Goal: Check status: Check status

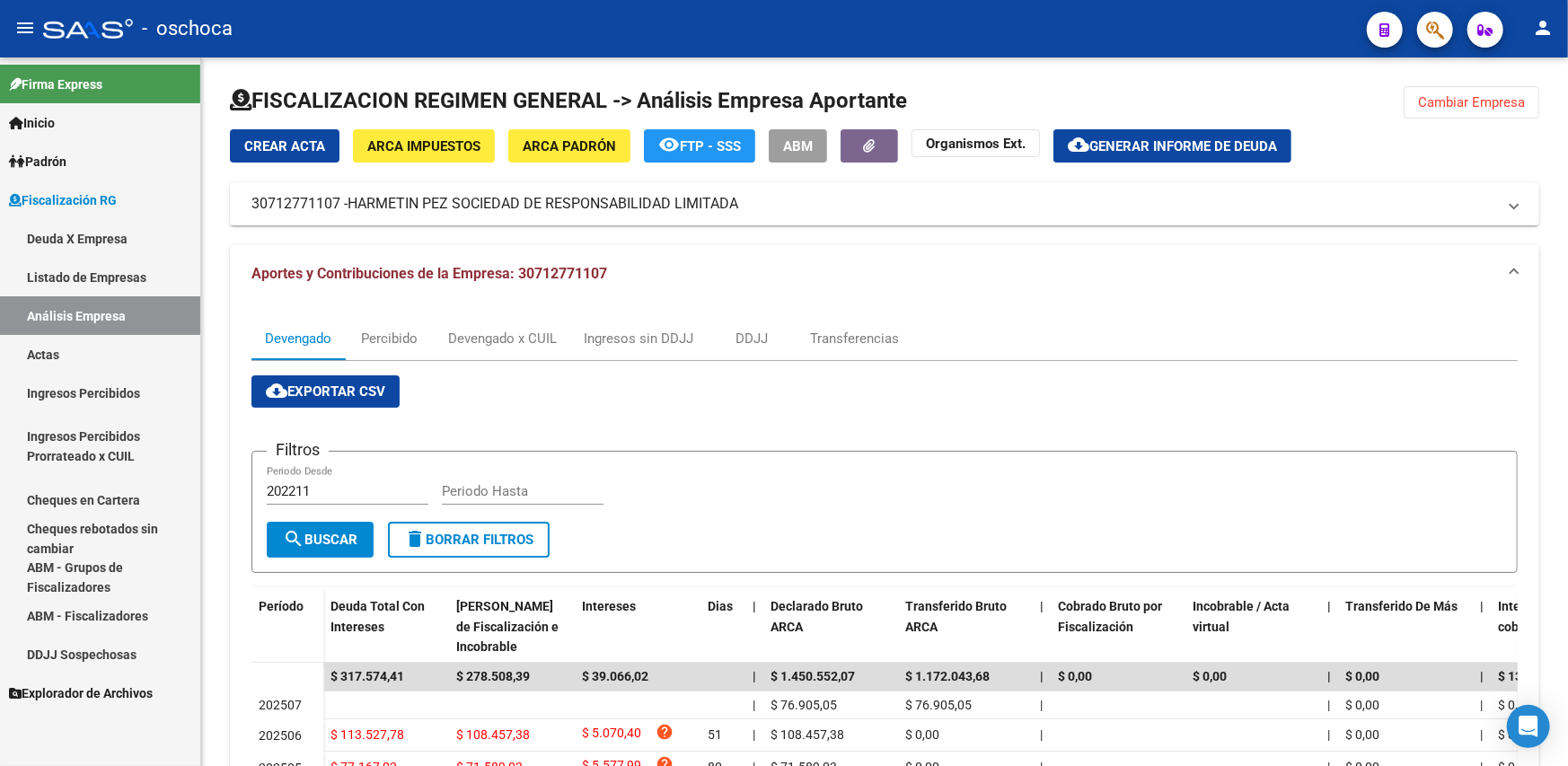
scroll to position [340, 0]
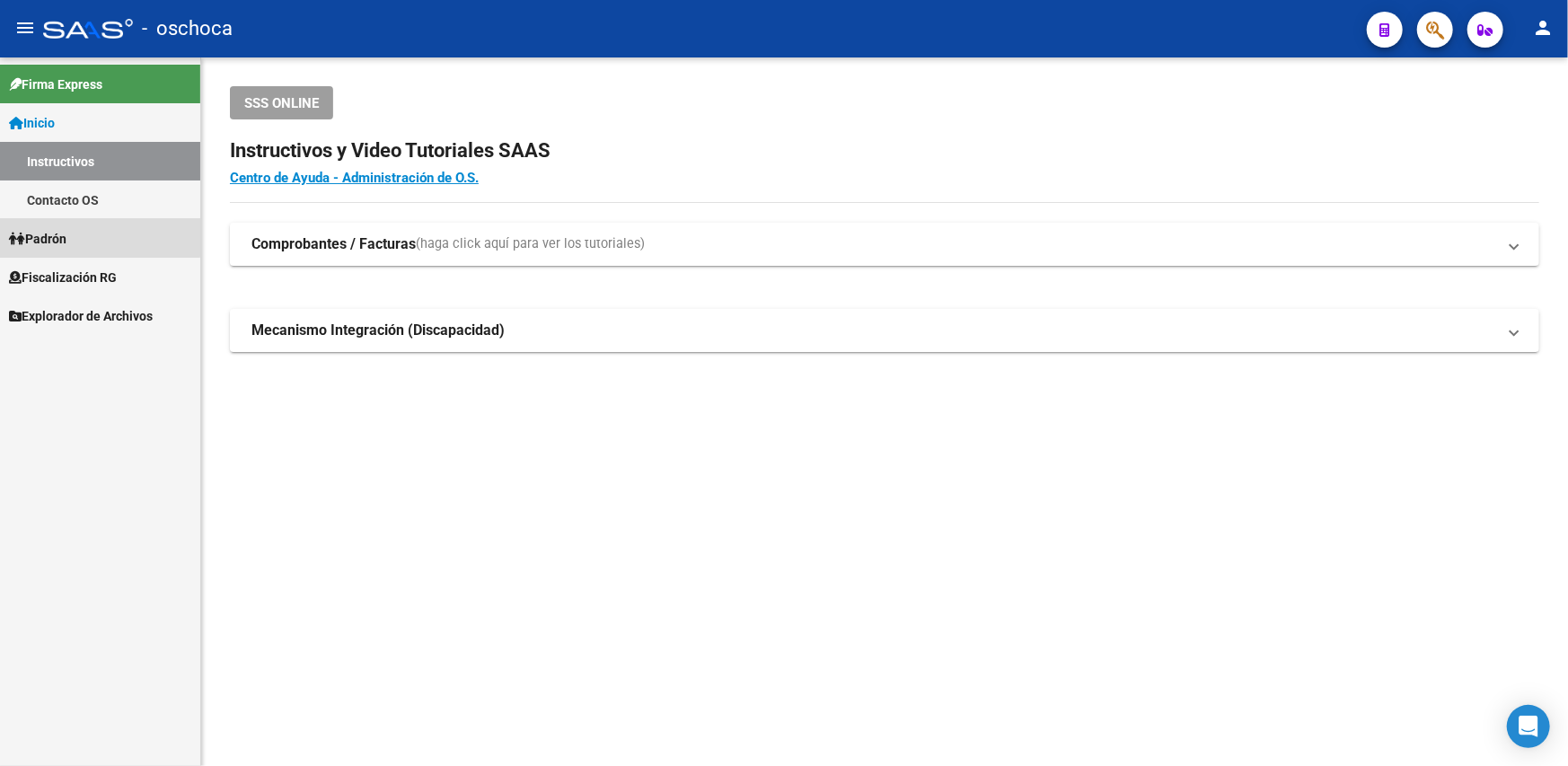
click at [77, 236] on link "Padrón" at bounding box center [100, 239] width 200 height 38
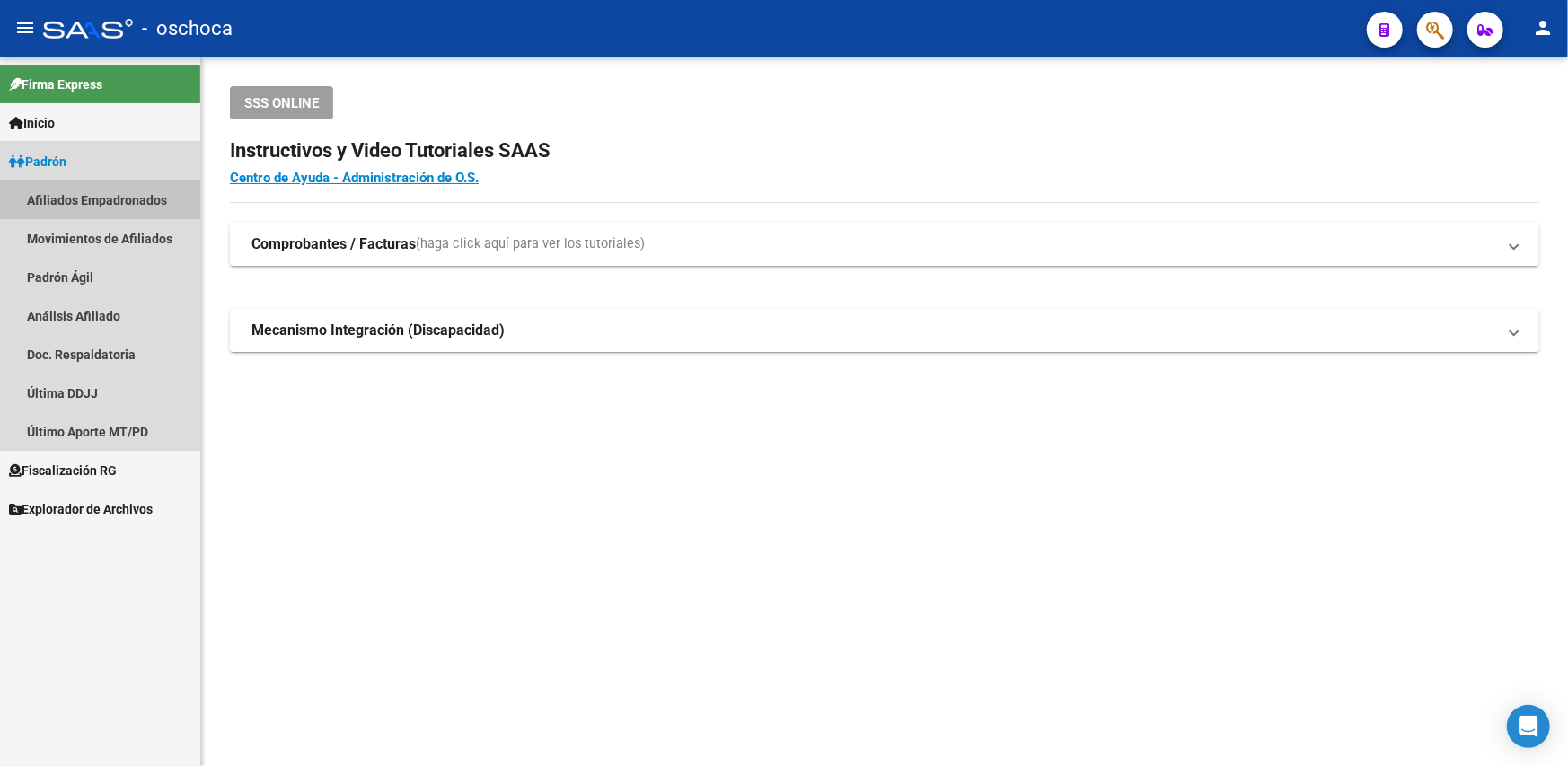
click at [81, 201] on link "Afiliados Empadronados" at bounding box center [100, 199] width 200 height 38
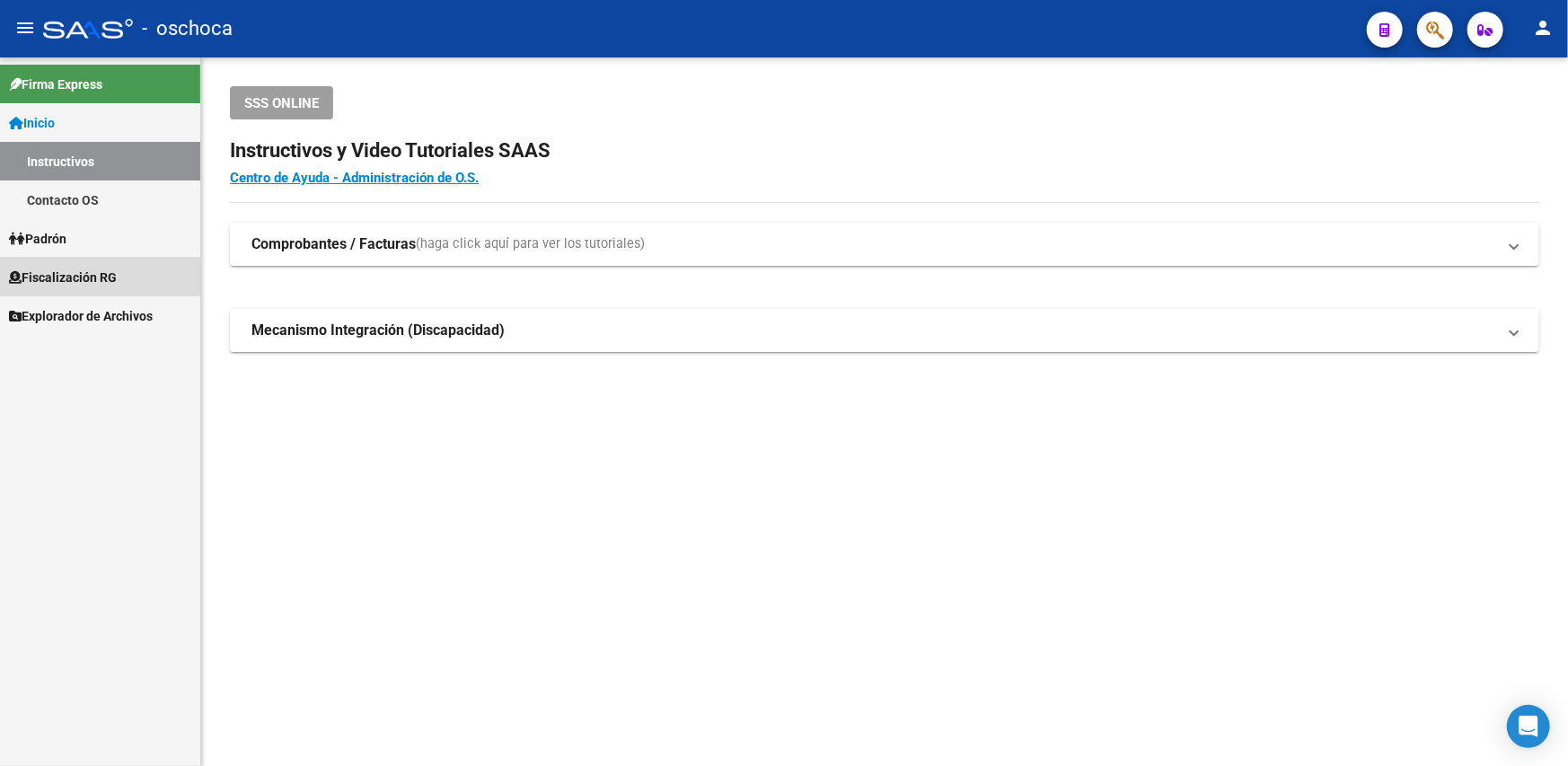
click at [91, 283] on span "Fiscalización RG" at bounding box center [63, 278] width 107 height 20
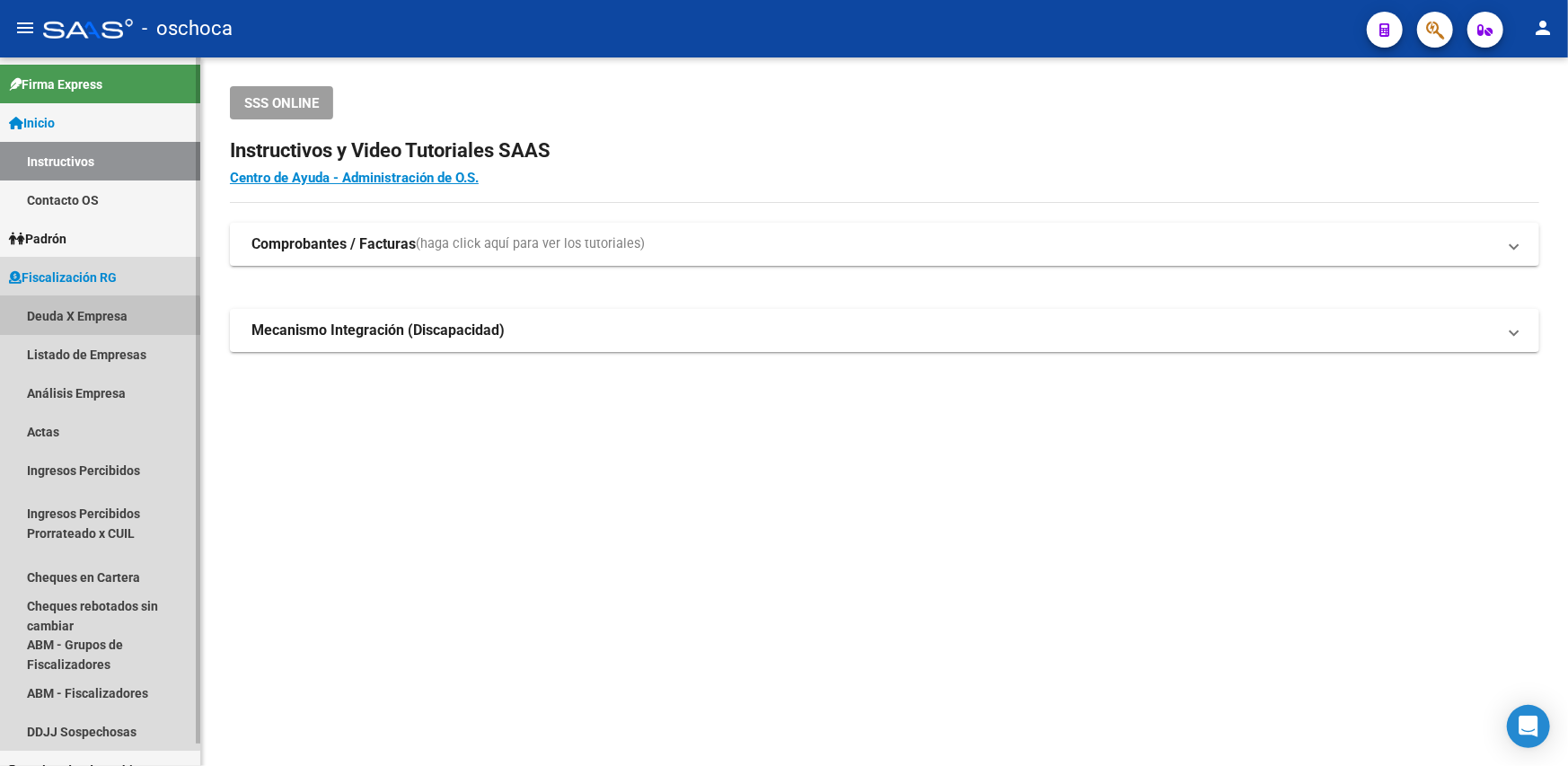
click at [97, 325] on link "Deuda X Empresa" at bounding box center [100, 315] width 200 height 38
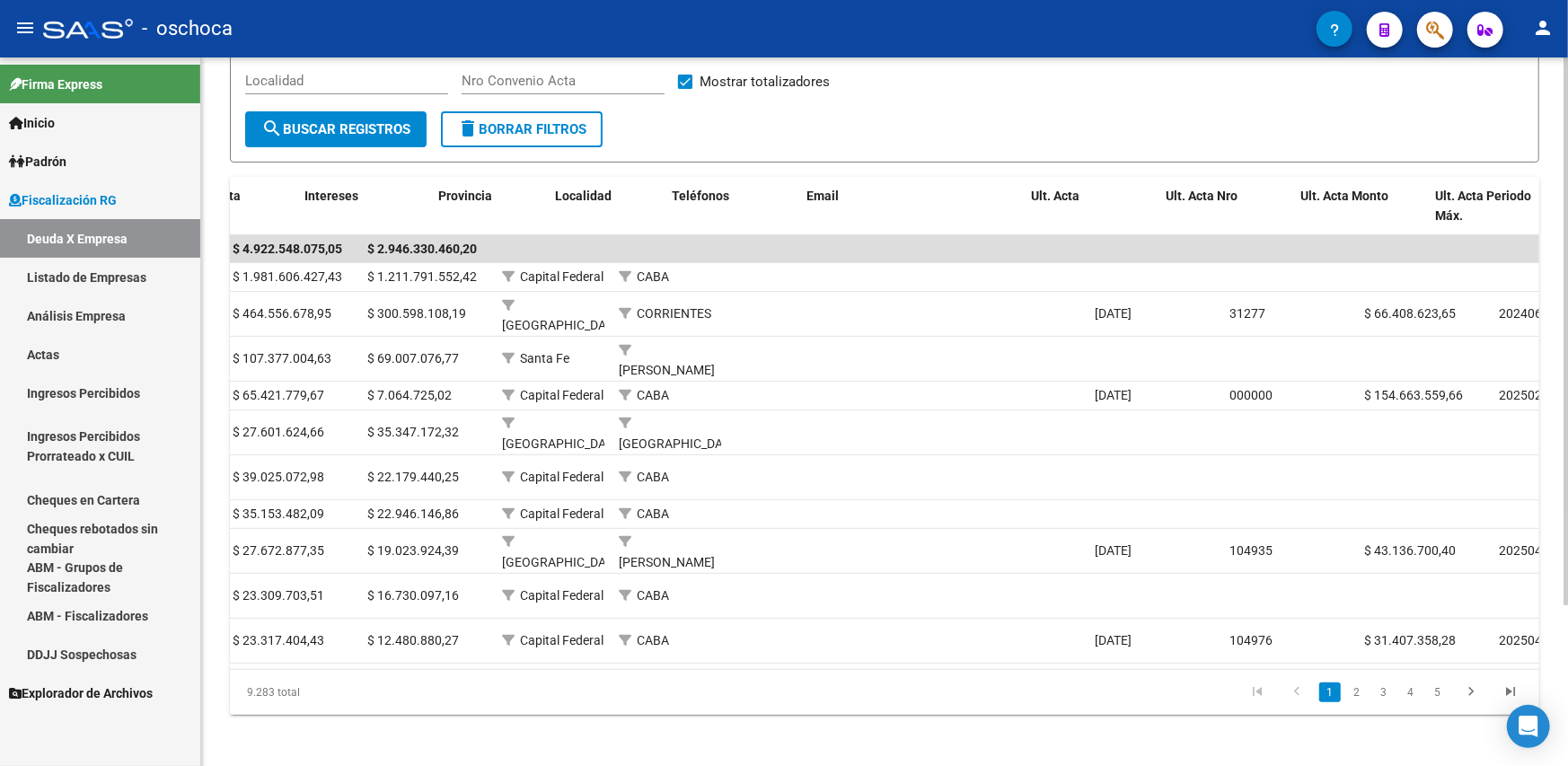
scroll to position [0, 728]
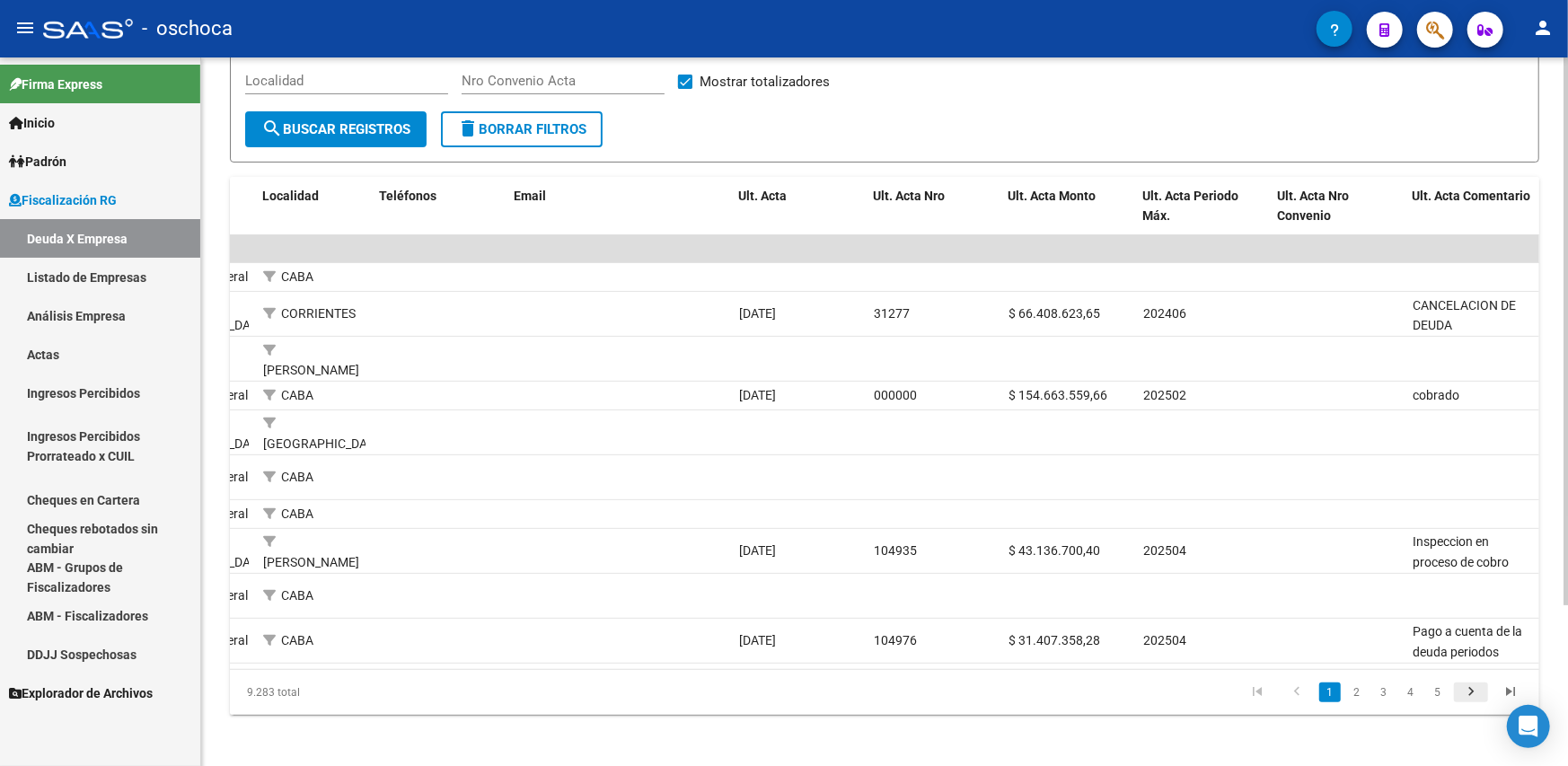
click at [1472, 686] on icon "go to next page" at bounding box center [1471, 694] width 24 height 22
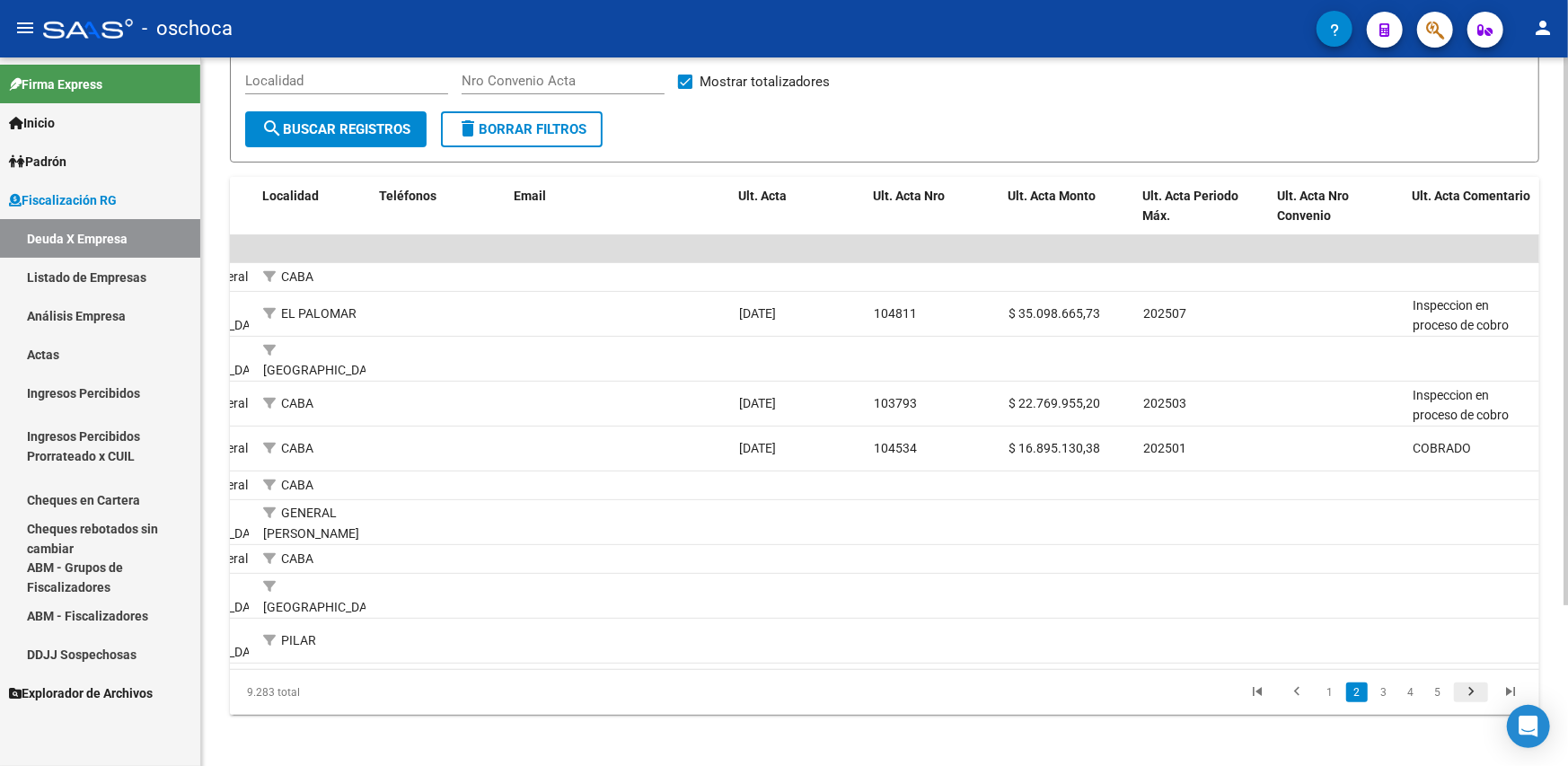
click at [1460, 683] on icon "go to next page" at bounding box center [1471, 694] width 24 height 22
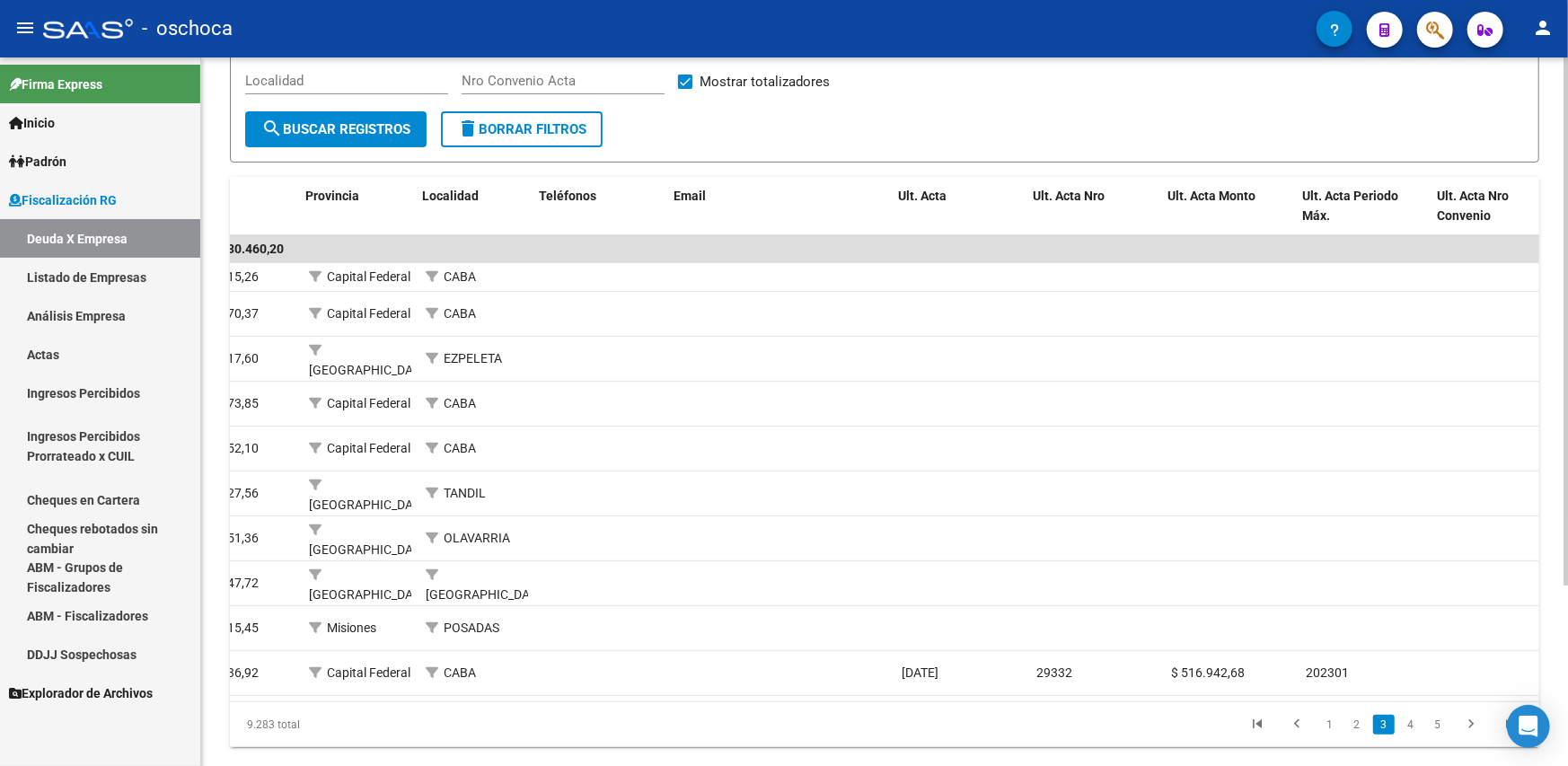
scroll to position [0, 568]
click at [1467, 716] on icon "go to next page" at bounding box center [1471, 727] width 24 height 22
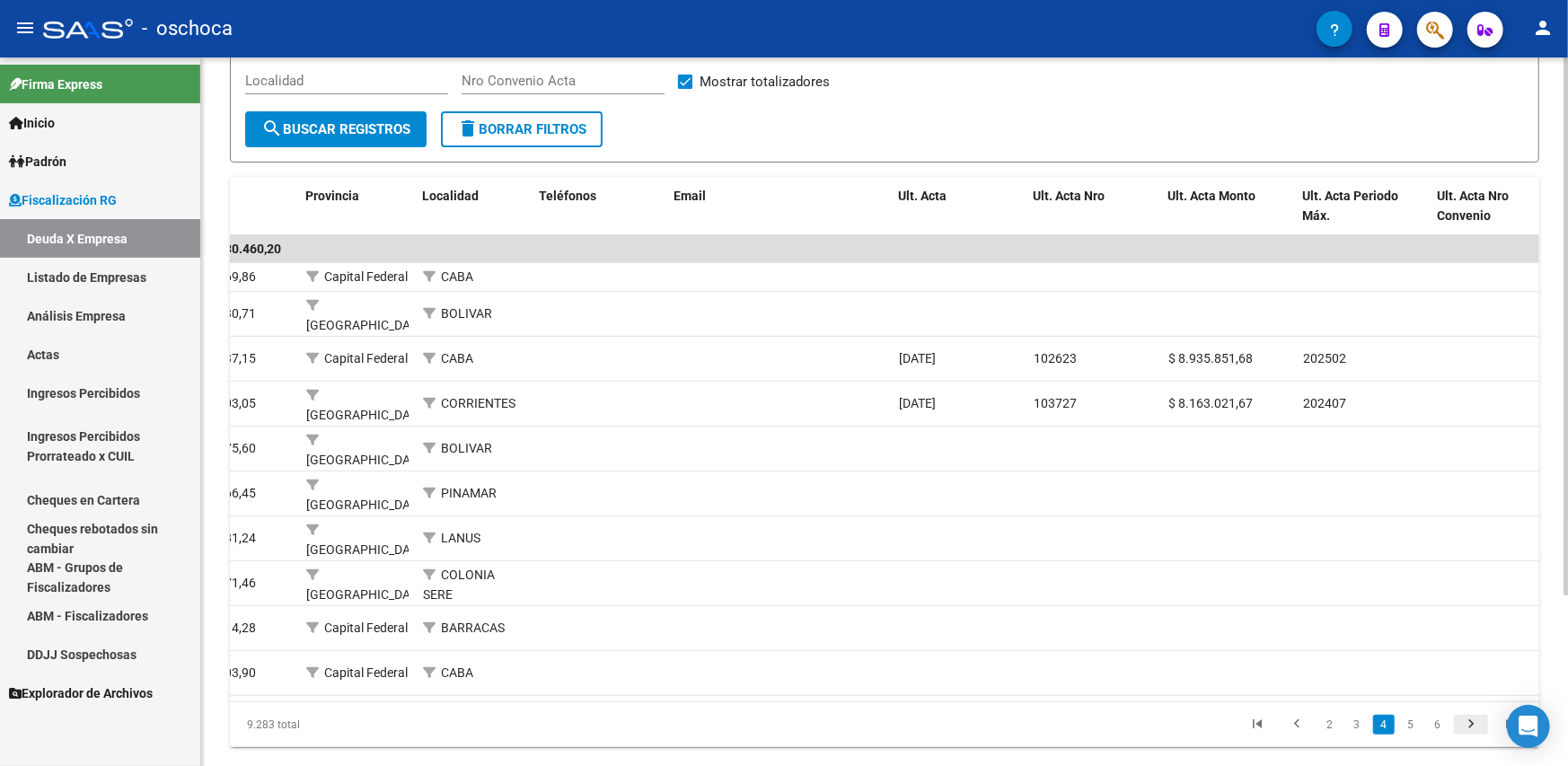
click at [1477, 716] on icon "go to next page" at bounding box center [1471, 727] width 24 height 22
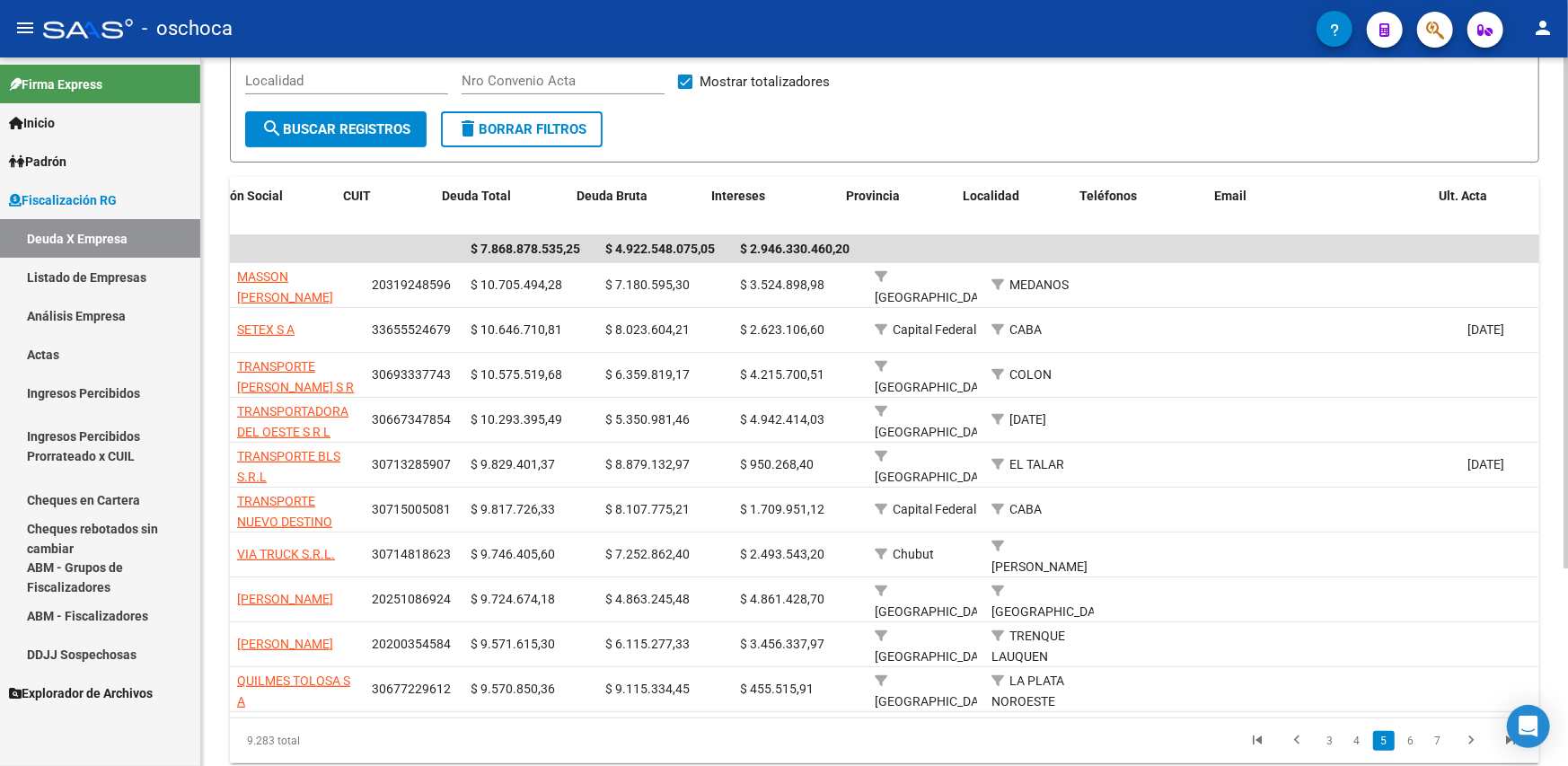
scroll to position [0, 728]
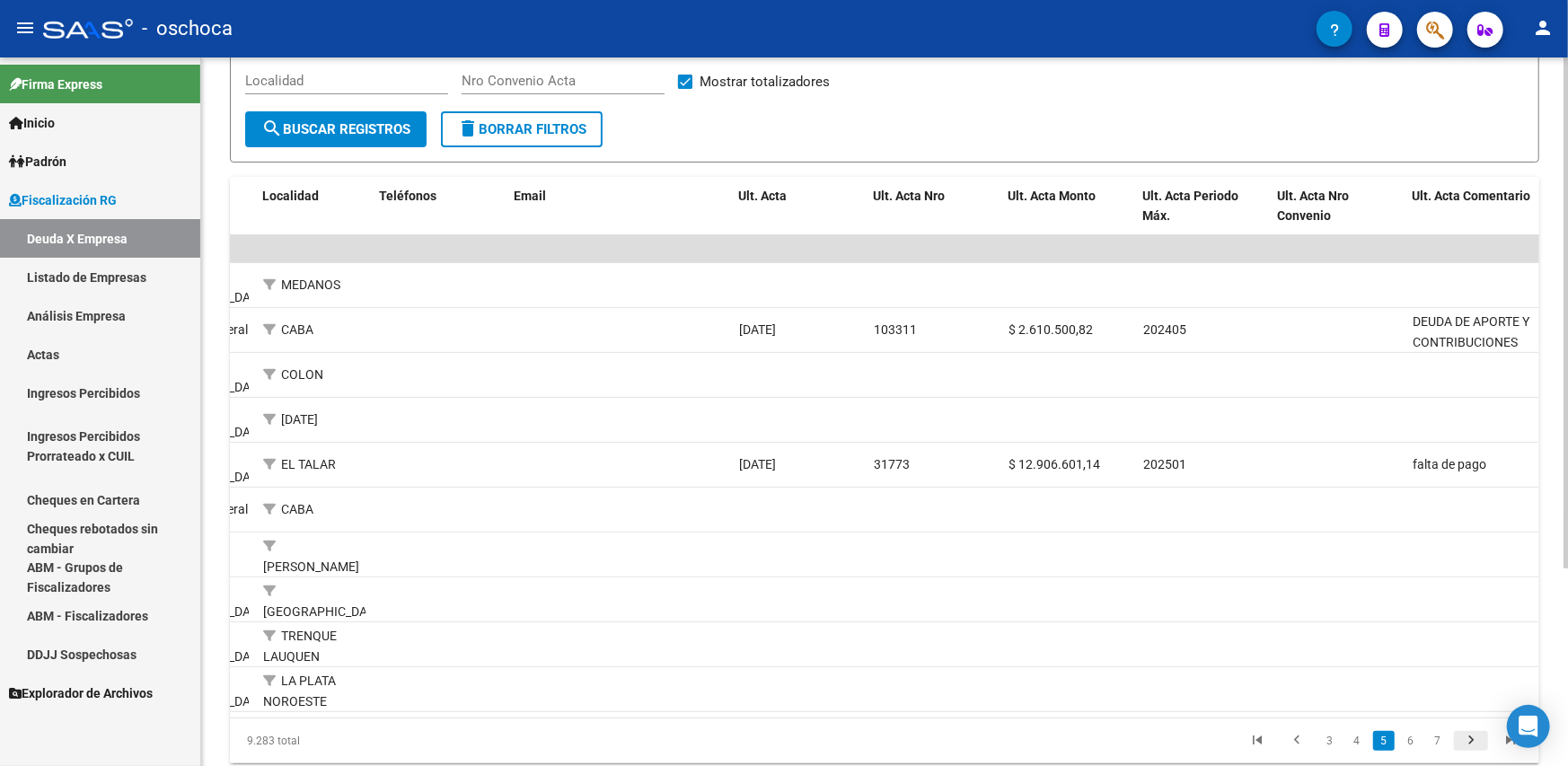
drag, startPoint x: 1463, startPoint y: 747, endPoint x: 1464, endPoint y: 760, distance: 13.0
click at [1463, 756] on li at bounding box center [1470, 741] width 39 height 31
click at [1467, 753] on icon "go to next page" at bounding box center [1471, 743] width 24 height 22
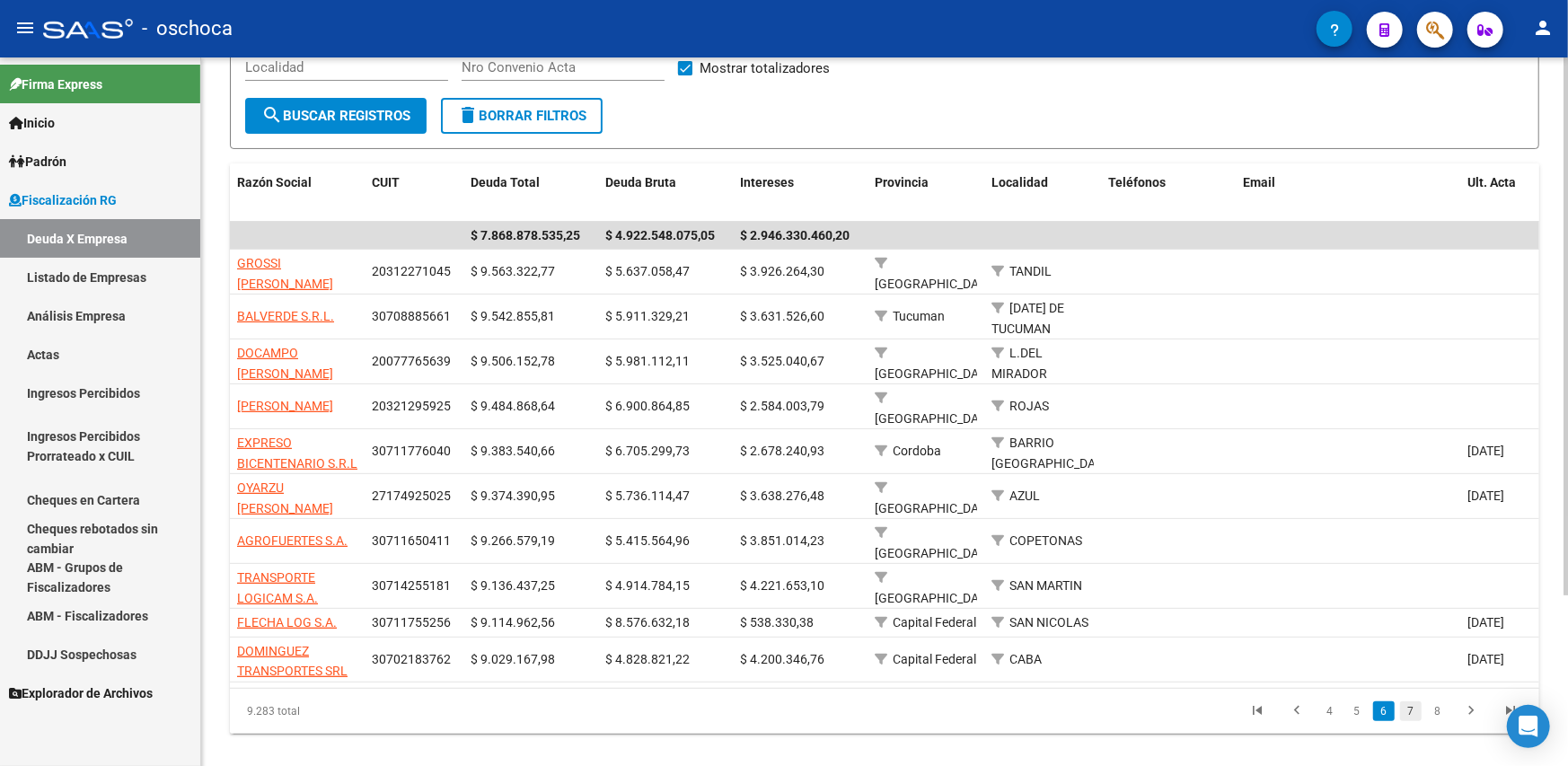
scroll to position [225, 0]
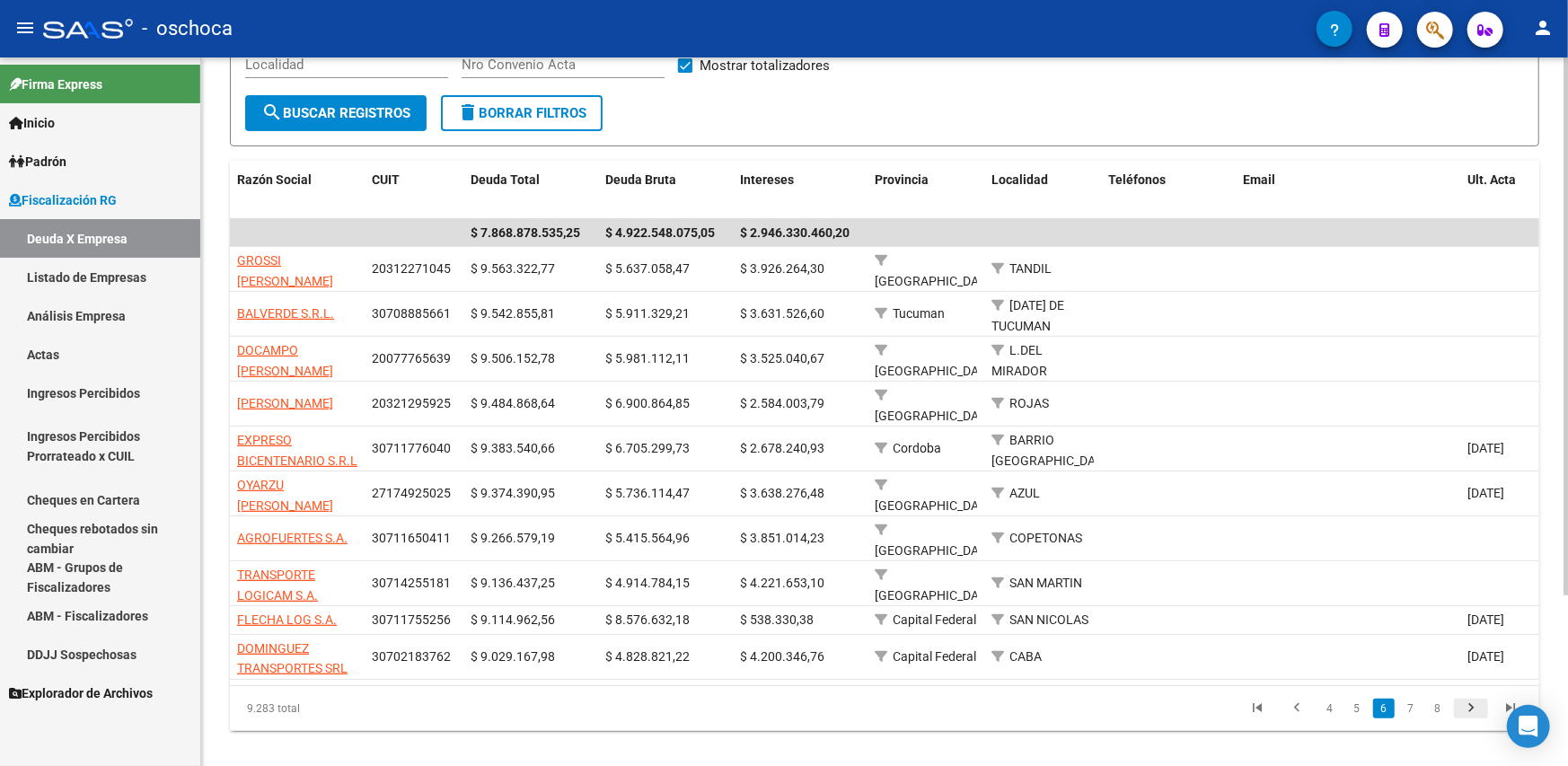
click at [1469, 700] on icon "go to next page" at bounding box center [1471, 710] width 24 height 22
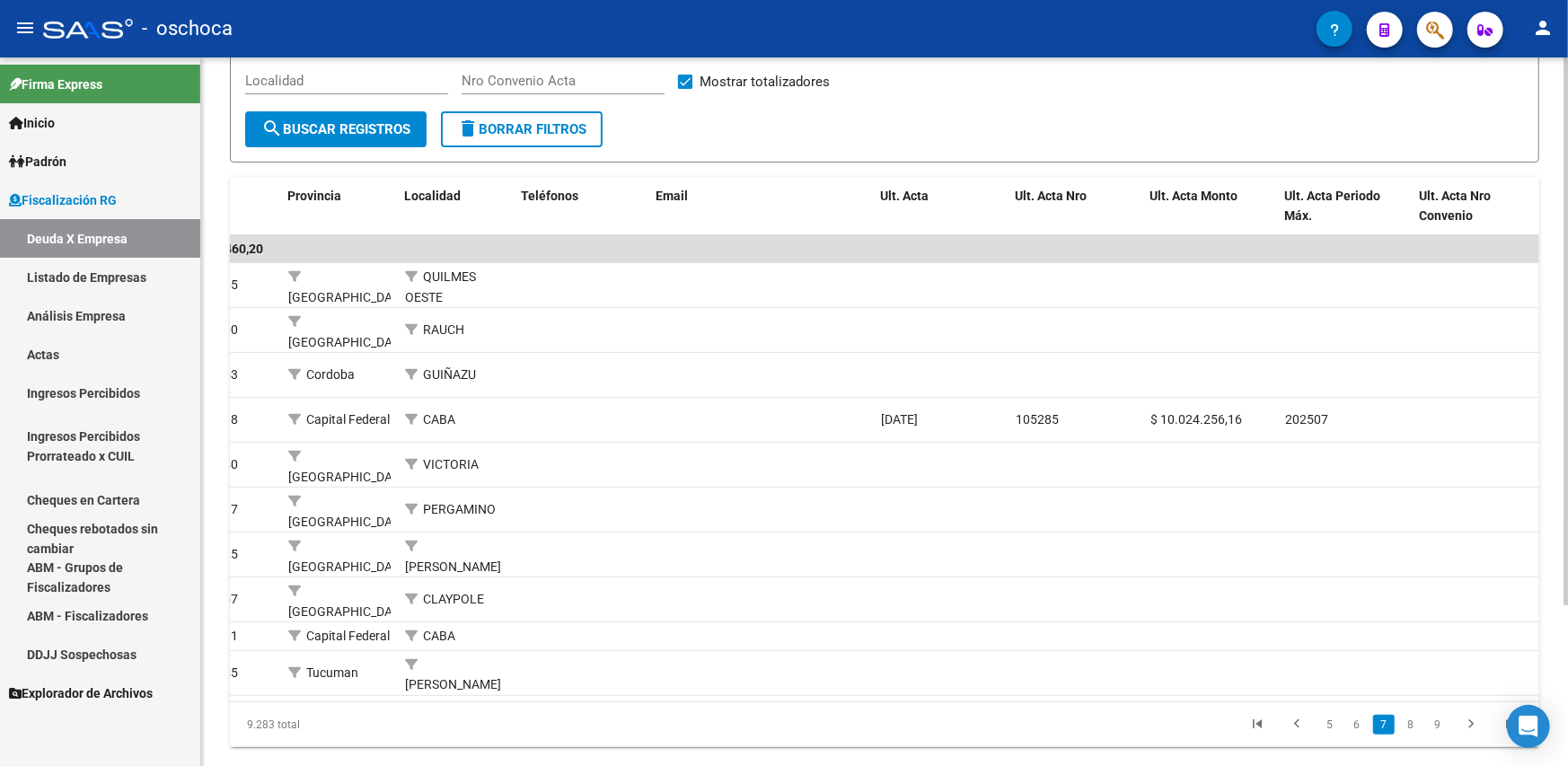
scroll to position [0, 728]
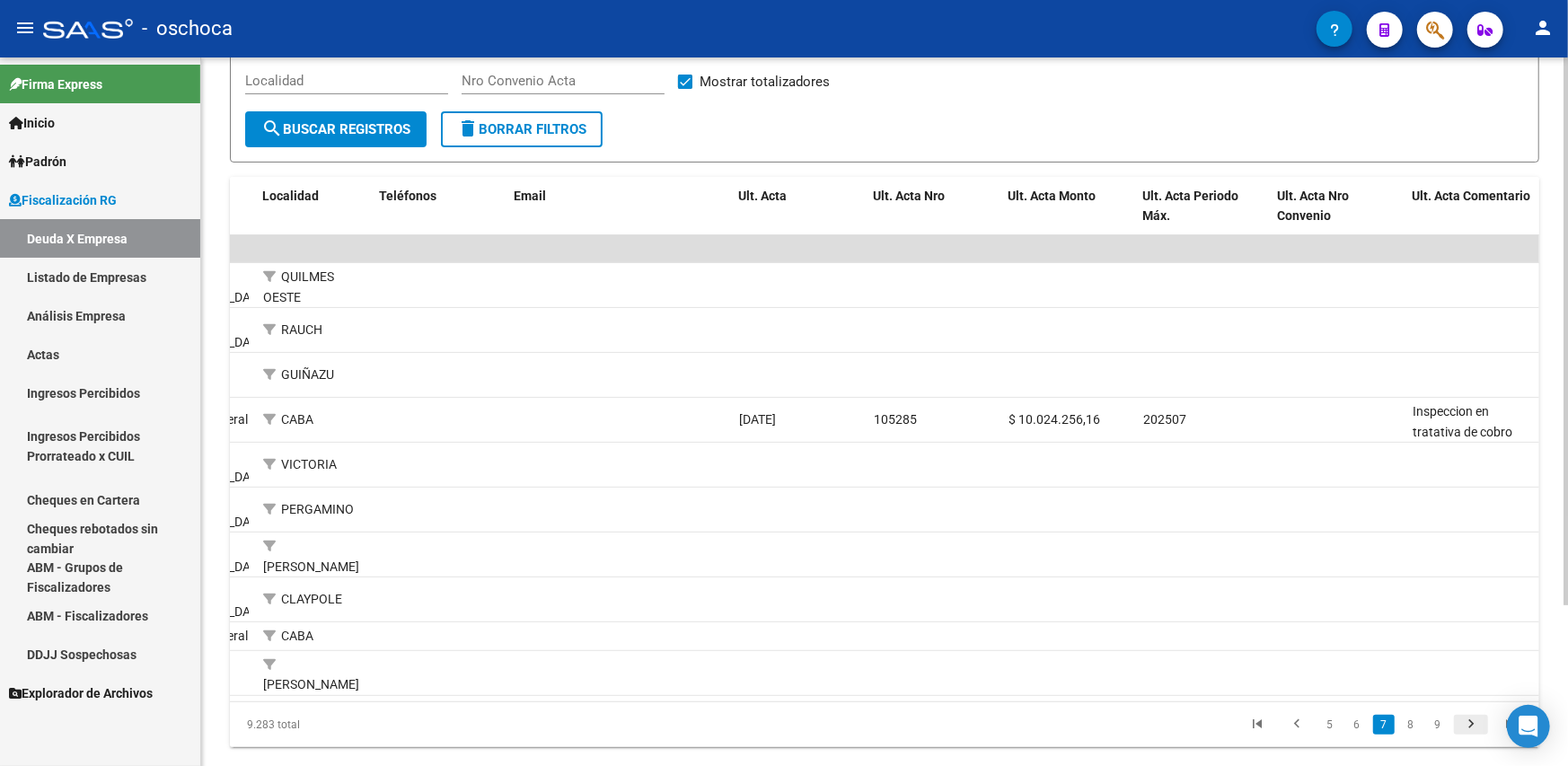
click at [1464, 716] on icon "go to next page" at bounding box center [1471, 727] width 24 height 22
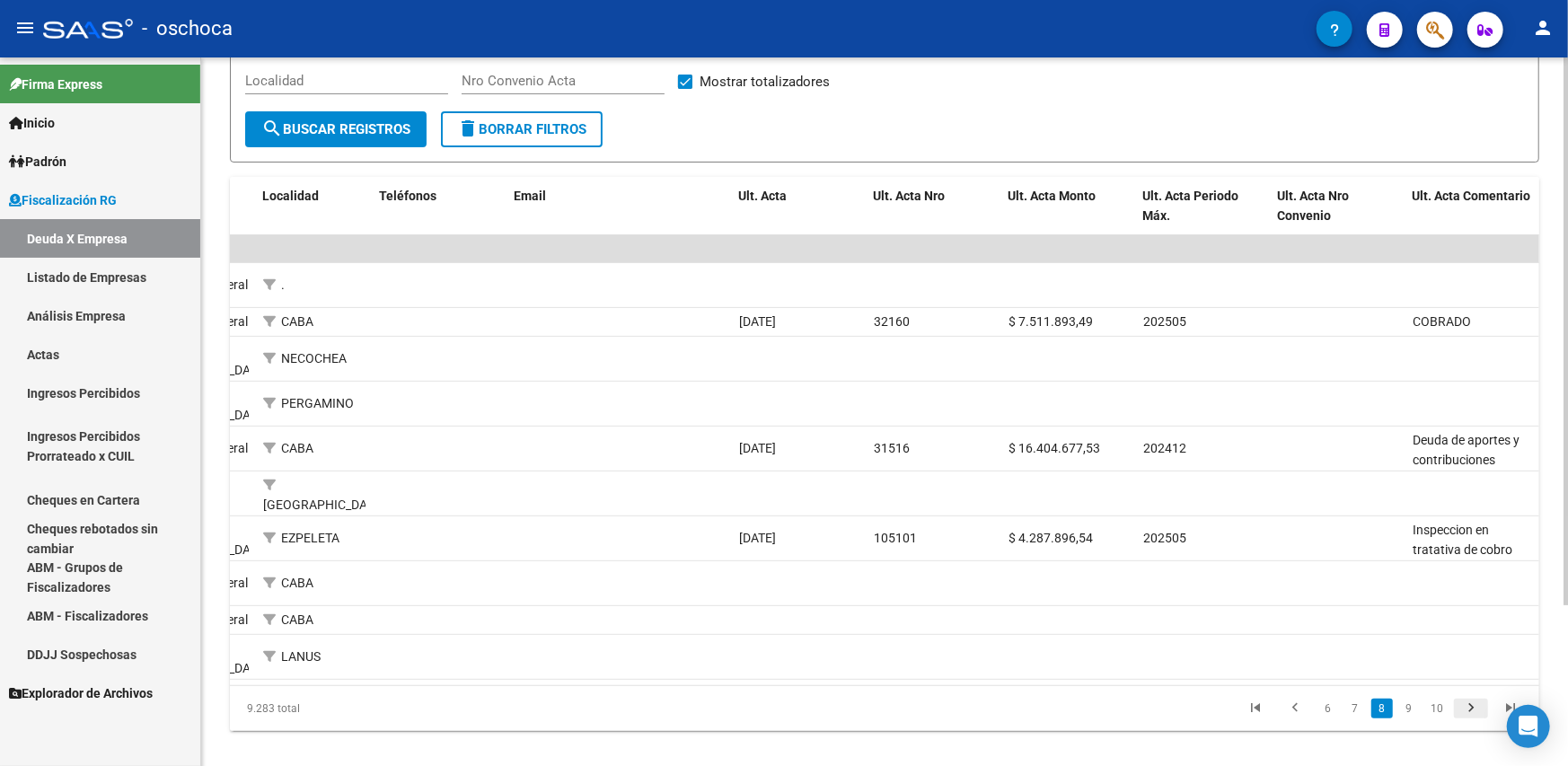
click at [1471, 700] on icon "go to next page" at bounding box center [1471, 710] width 24 height 22
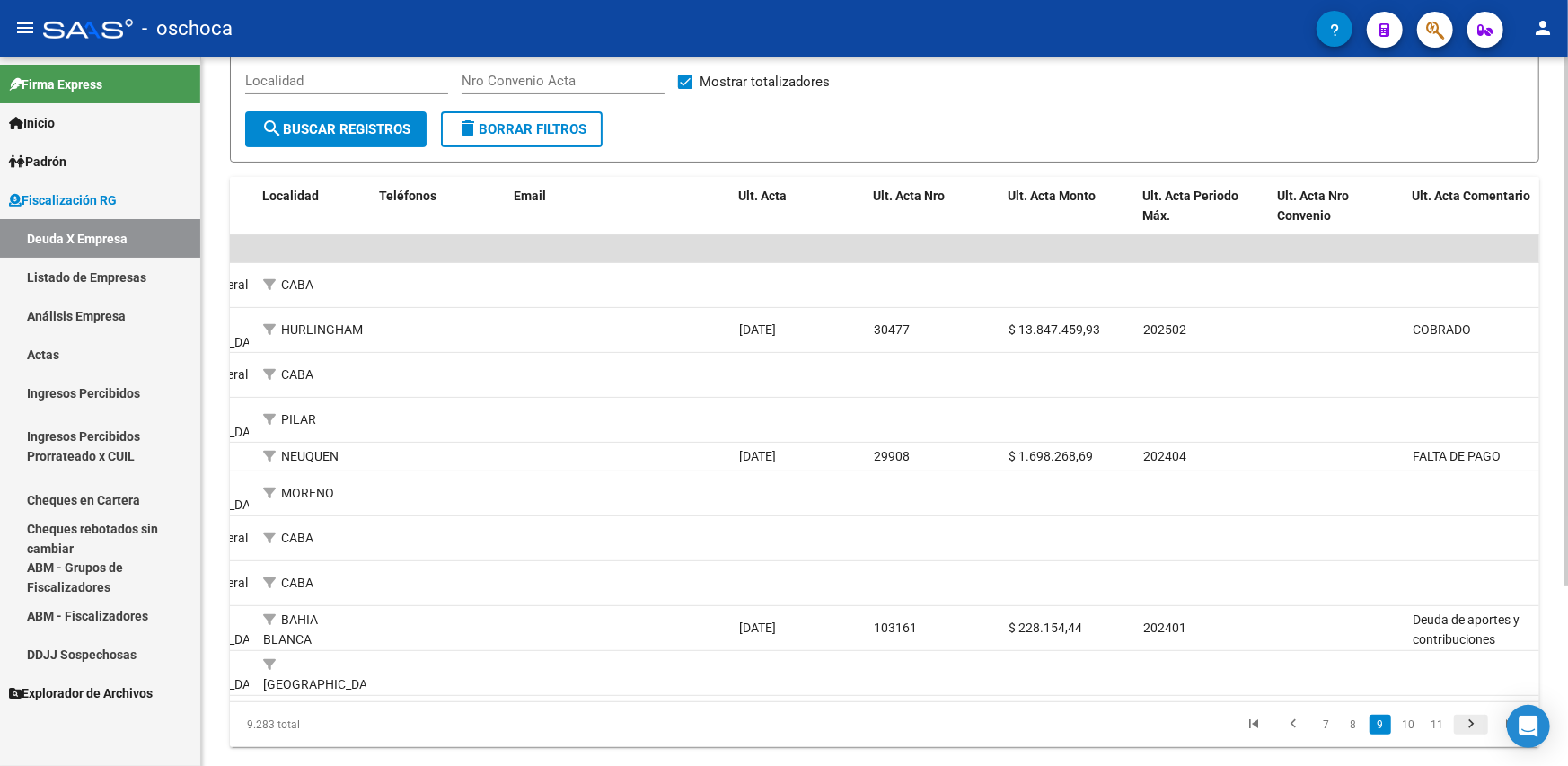
click at [1472, 717] on icon "go to next page" at bounding box center [1471, 727] width 24 height 22
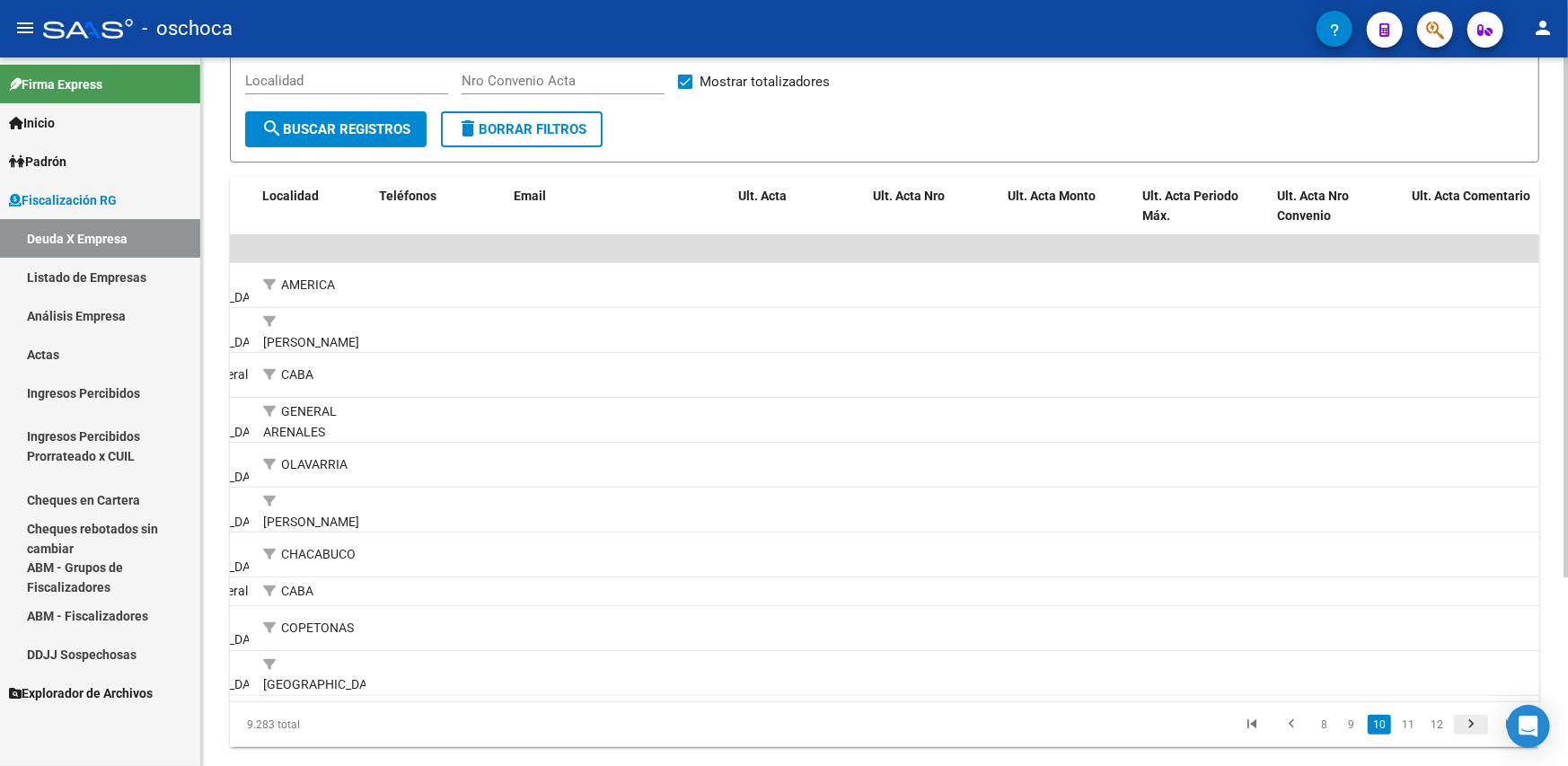
click at [1465, 735] on icon "go to next page" at bounding box center [1471, 727] width 24 height 22
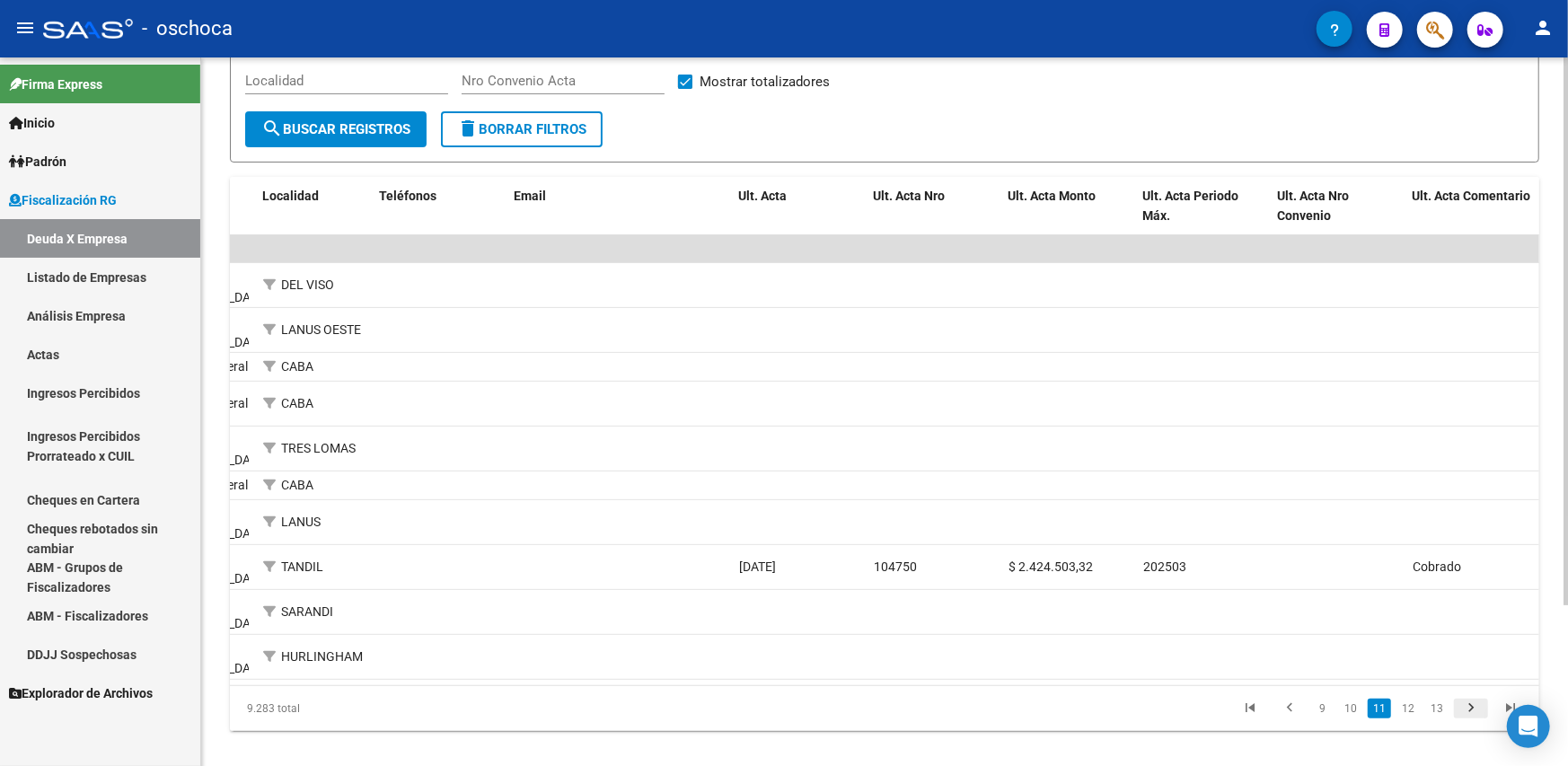
click at [1473, 700] on icon "go to next page" at bounding box center [1471, 710] width 24 height 22
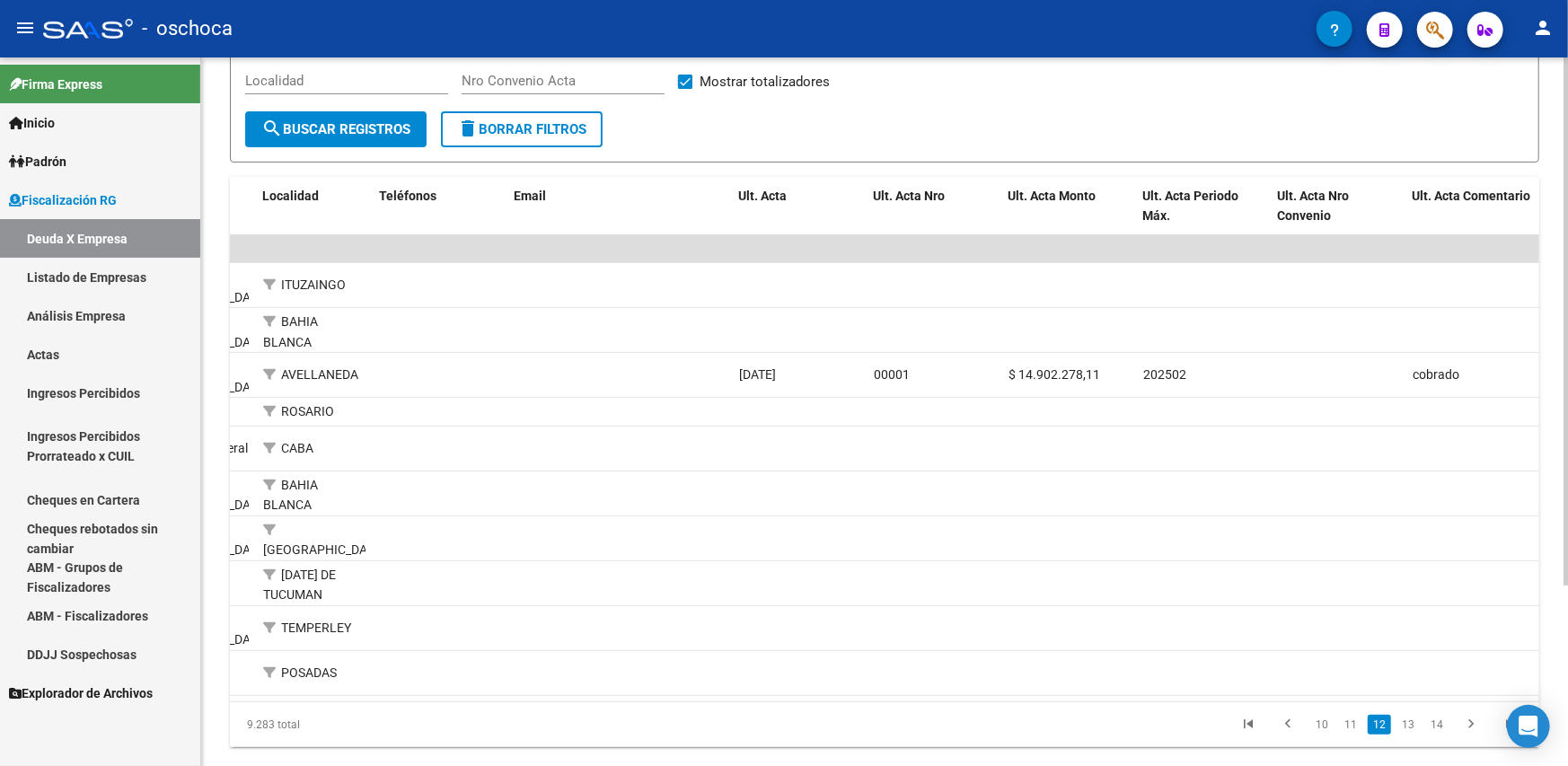
scroll to position [0, 0]
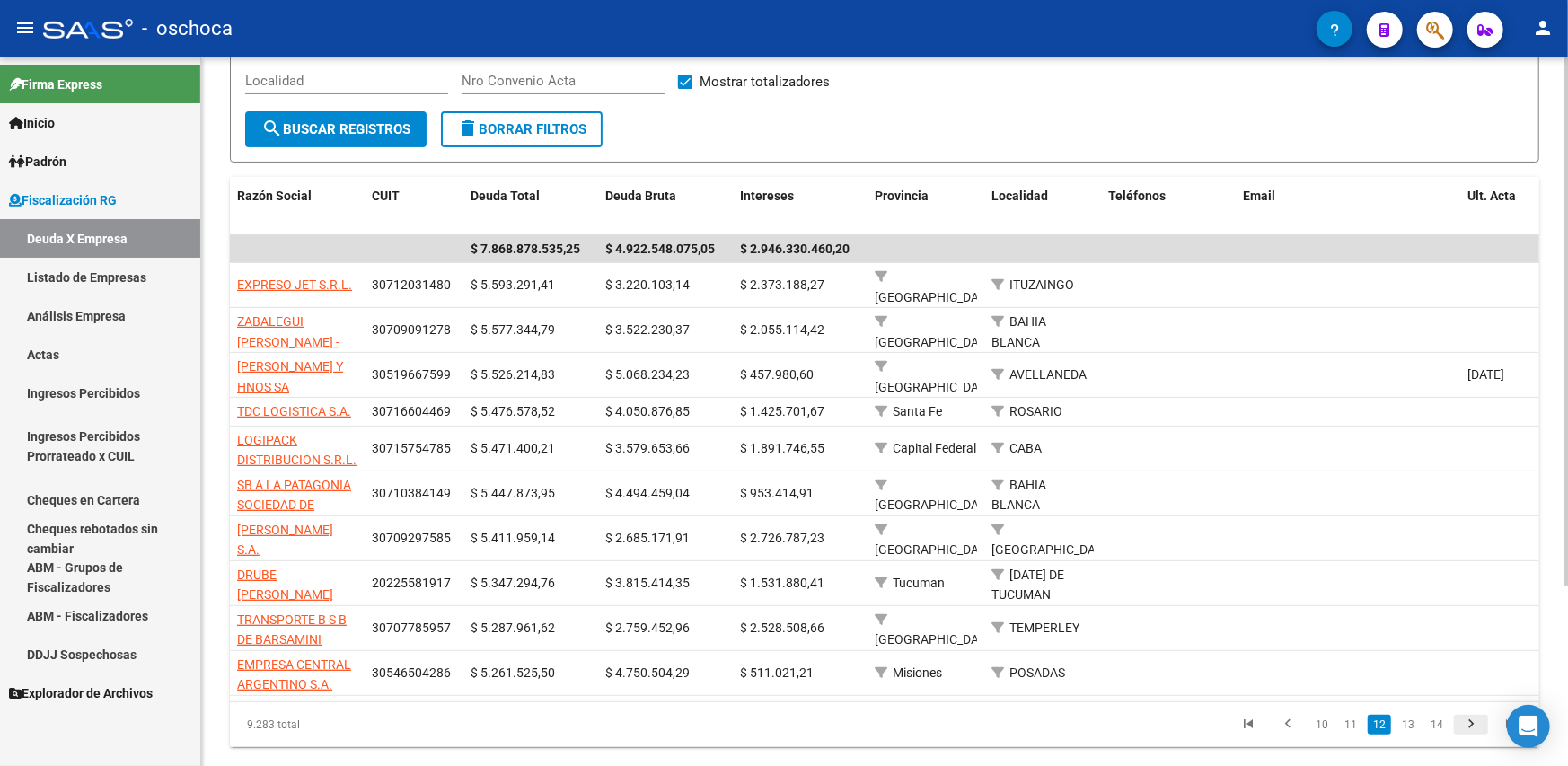
click at [1480, 719] on icon "go to next page" at bounding box center [1471, 727] width 24 height 22
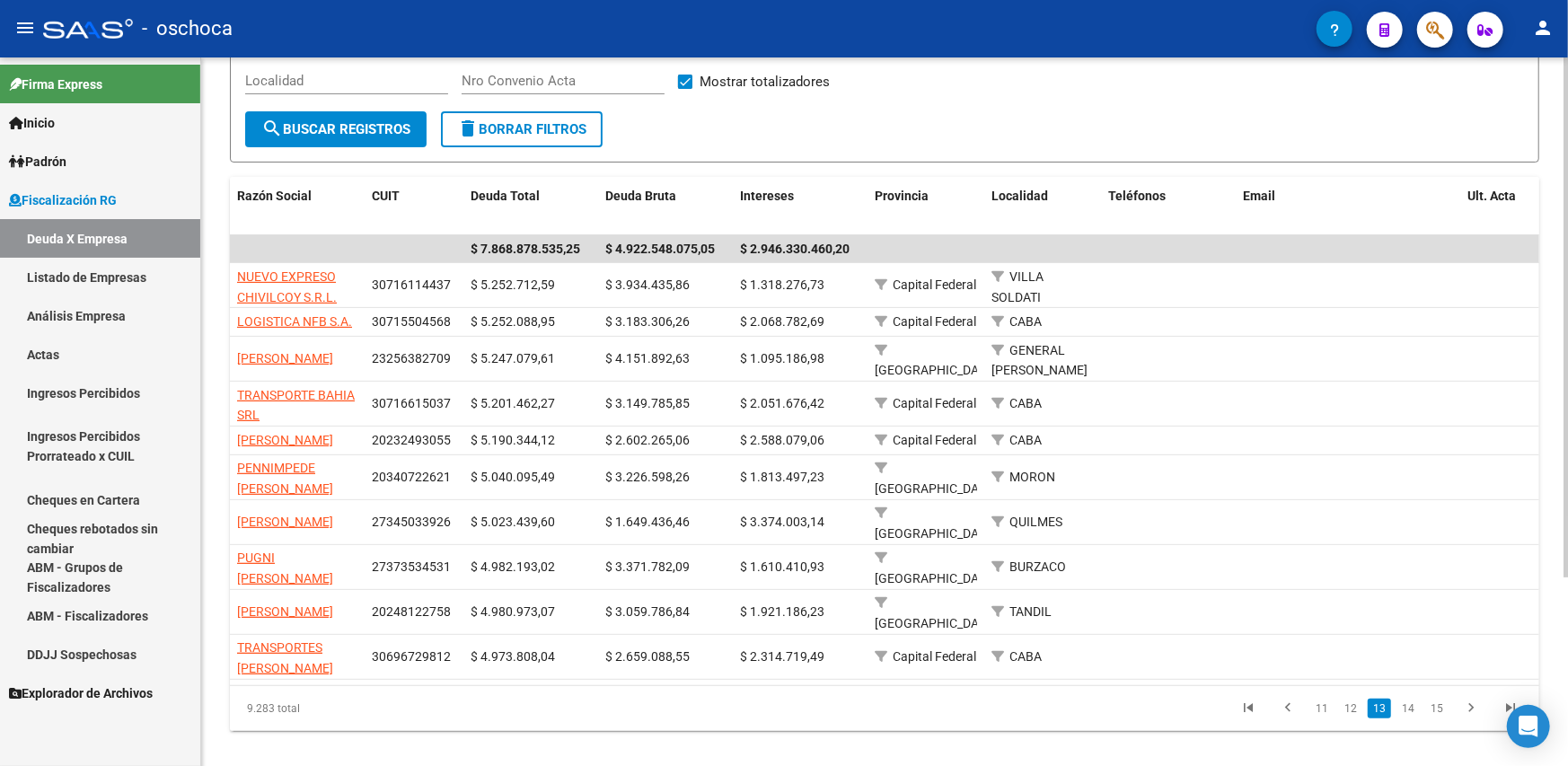
click at [1453, 699] on link "go to next page" at bounding box center [1470, 709] width 34 height 20
